Goal: Task Accomplishment & Management: Complete application form

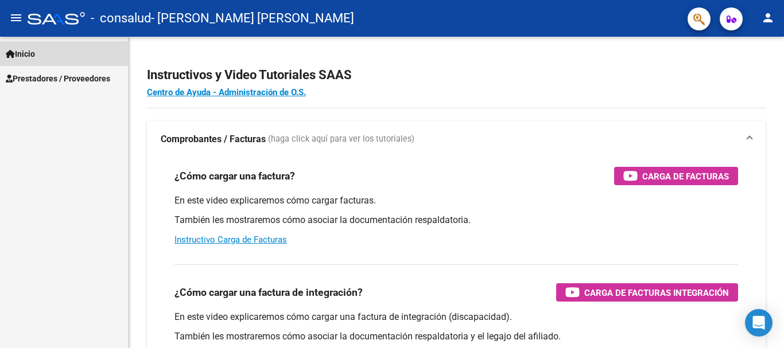
click at [44, 54] on link "Inicio" at bounding box center [64, 53] width 128 height 25
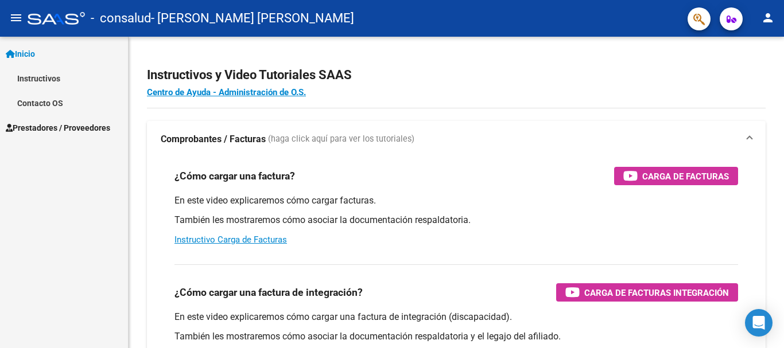
click at [40, 79] on link "Instructivos" at bounding box center [64, 78] width 128 height 25
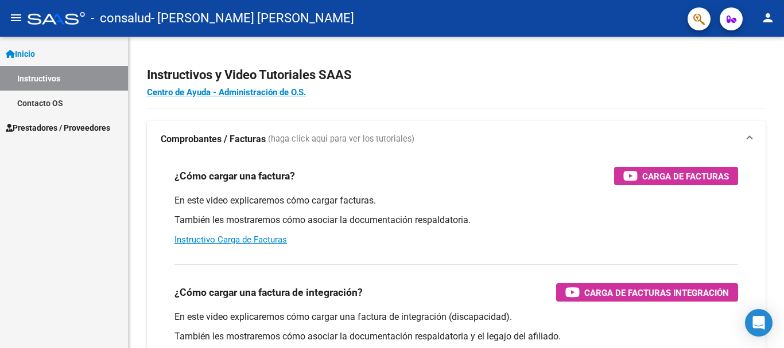
click at [97, 174] on div "Inicio Instructivos Contacto OS Prestadores / Proveedores Facturas - Listado/Ca…" at bounding box center [64, 193] width 128 height 312
click at [0, 285] on div "Inicio Instructivos Contacto OS Prestadores / Proveedores Facturas - Listado/Ca…" at bounding box center [64, 193] width 128 height 312
click at [32, 186] on div "Inicio Instructivos Contacto OS Prestadores / Proveedores Facturas - Listado/Ca…" at bounding box center [64, 193] width 128 height 312
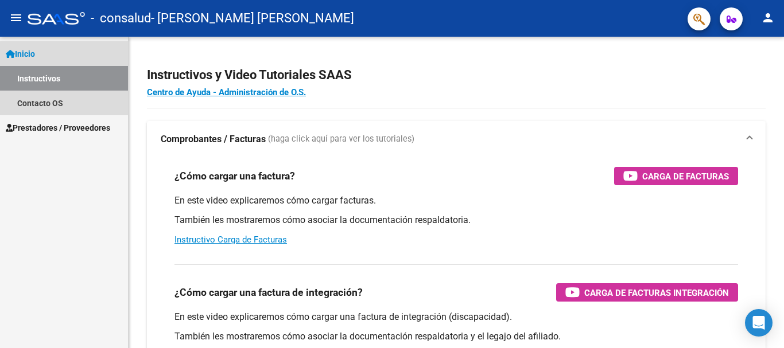
click at [48, 75] on link "Instructivos" at bounding box center [64, 78] width 128 height 25
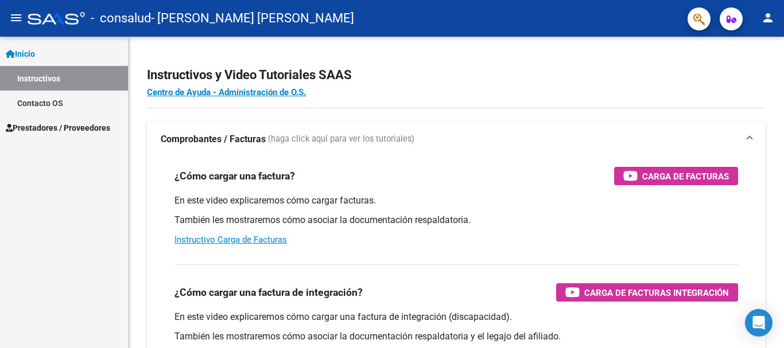
click at [75, 188] on div "Inicio Instructivos Contacto OS Prestadores / Proveedores Facturas - Listado/Ca…" at bounding box center [64, 193] width 128 height 312
drag, startPoint x: 75, startPoint y: 188, endPoint x: 474, endPoint y: 95, distance: 410.7
click at [474, 95] on h4 "Centro de Ayuda - Administración de O.S." at bounding box center [456, 92] width 618 height 13
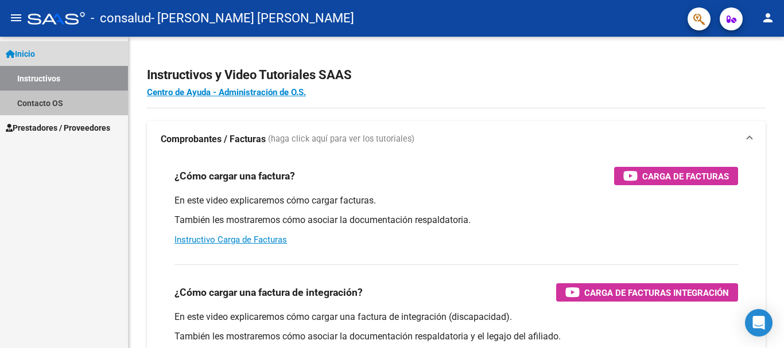
click at [38, 101] on link "Contacto OS" at bounding box center [64, 103] width 128 height 25
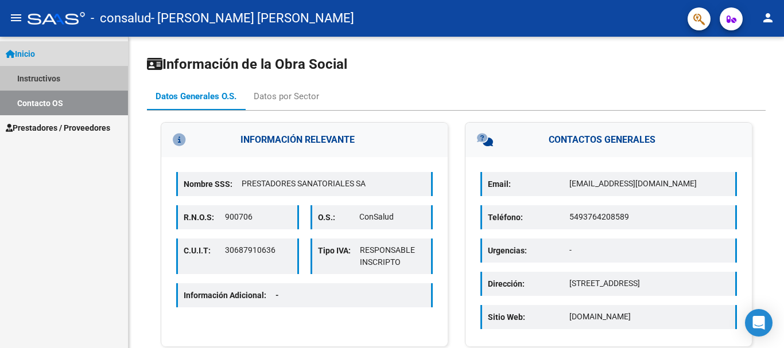
click at [49, 79] on link "Instructivos" at bounding box center [64, 78] width 128 height 25
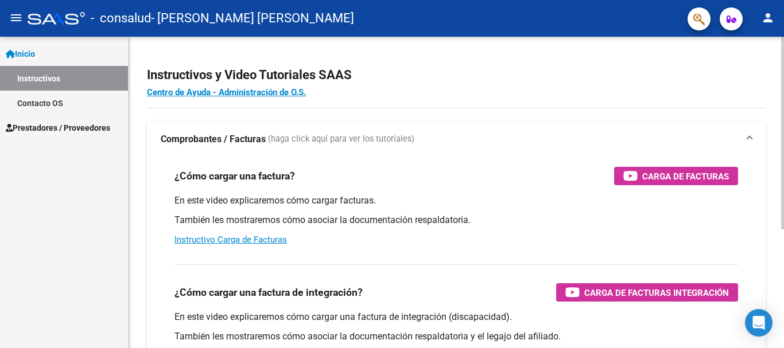
click at [131, 146] on div "Instructivos y Video Tutoriales SAAS Centro de Ayuda - Administración de O.S. C…" at bounding box center [456, 288] width 655 height 503
click at [15, 18] on mat-icon "menu" at bounding box center [16, 18] width 14 height 14
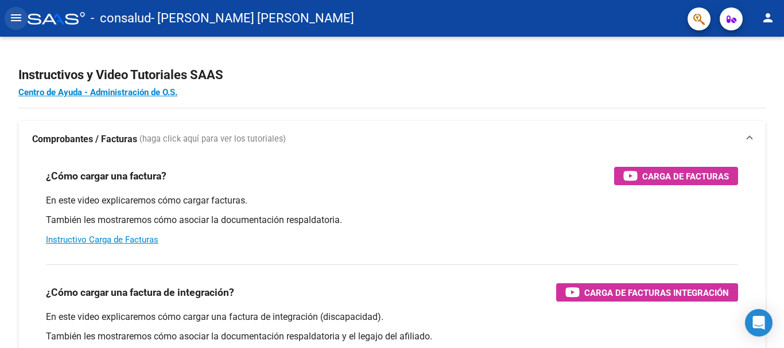
click at [15, 18] on mat-icon "menu" at bounding box center [16, 18] width 14 height 14
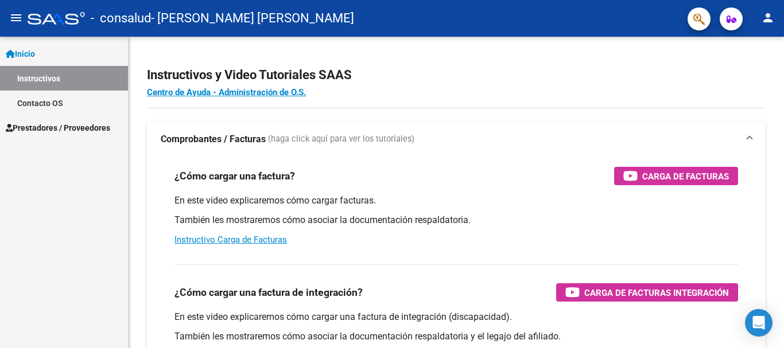
click at [33, 123] on span "Prestadores / Proveedores" at bounding box center [58, 128] width 104 height 13
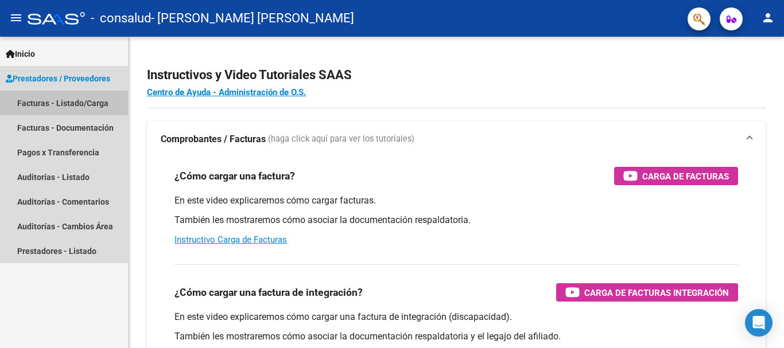
click at [36, 99] on link "Facturas - Listado/Carga" at bounding box center [64, 103] width 128 height 25
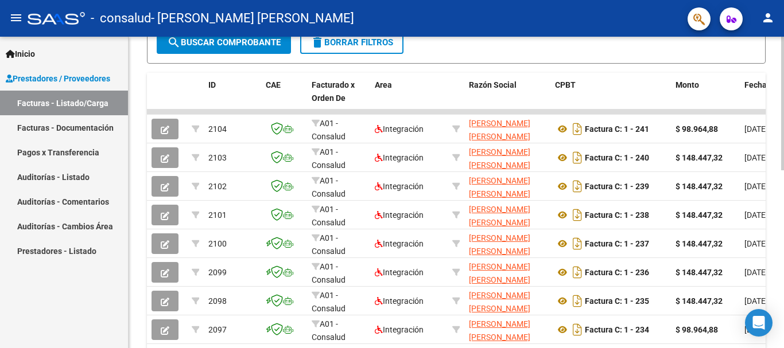
scroll to position [255, 0]
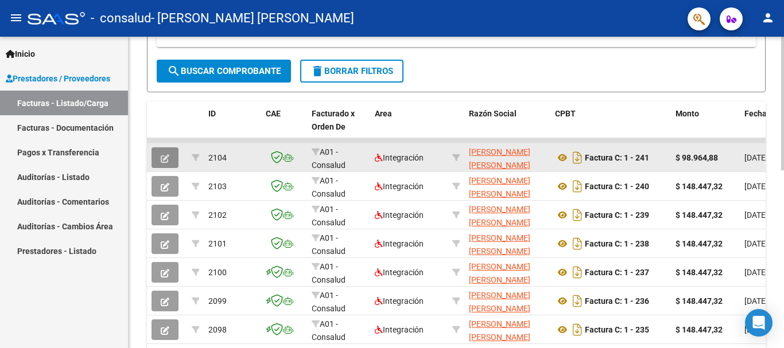
click at [174, 161] on button "button" at bounding box center [164, 157] width 27 height 21
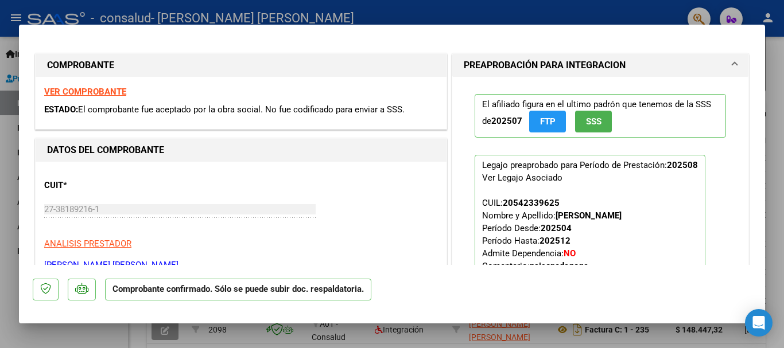
click at [779, 69] on div at bounding box center [392, 174] width 784 height 348
type input "$ 0,00"
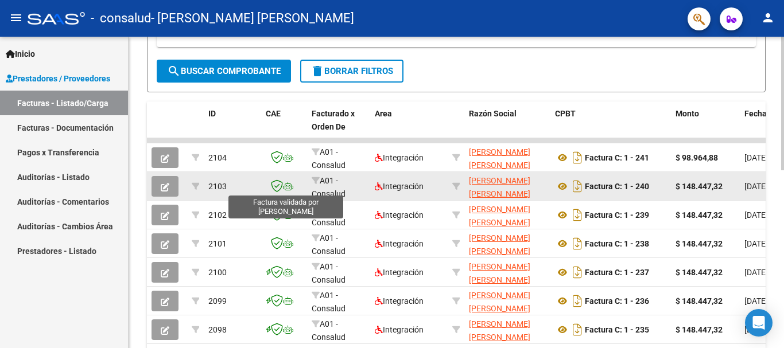
click at [277, 190] on icon at bounding box center [277, 186] width 12 height 13
click at [286, 187] on icon at bounding box center [288, 186] width 10 height 8
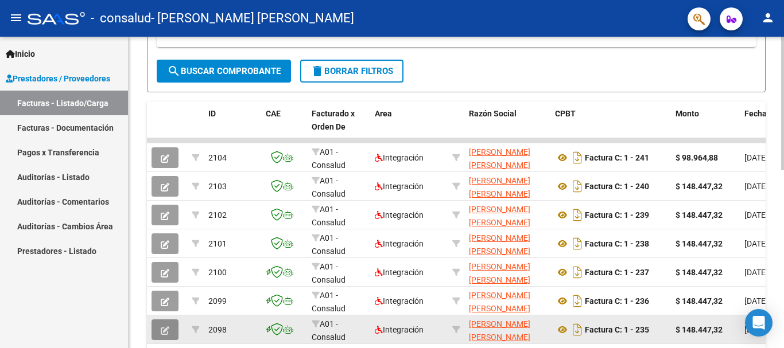
click at [174, 328] on button "button" at bounding box center [164, 330] width 27 height 21
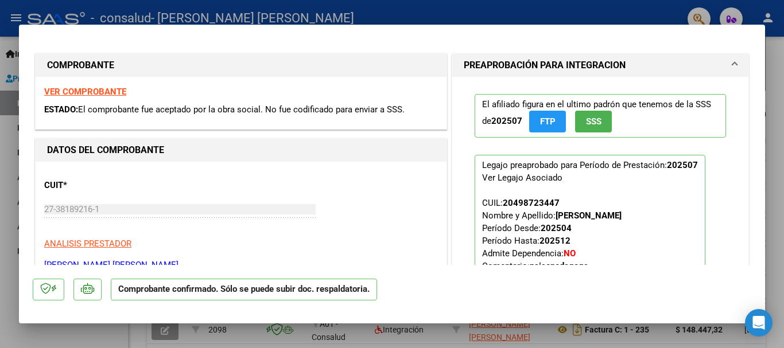
click at [770, 50] on div at bounding box center [392, 174] width 784 height 348
type input "$ 0,00"
